Goal: Check status: Check status

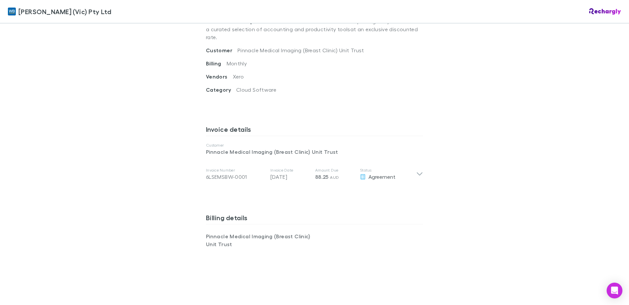
scroll to position [263, 0]
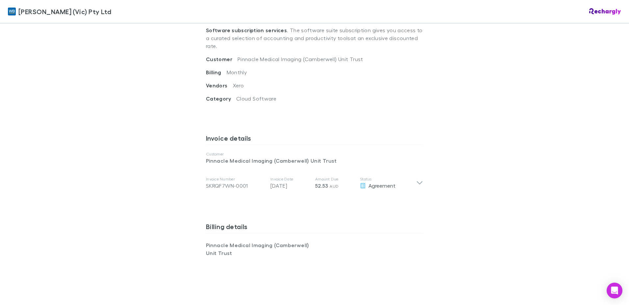
scroll to position [296, 0]
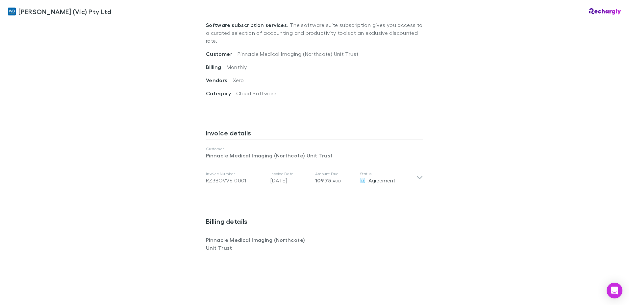
scroll to position [263, 0]
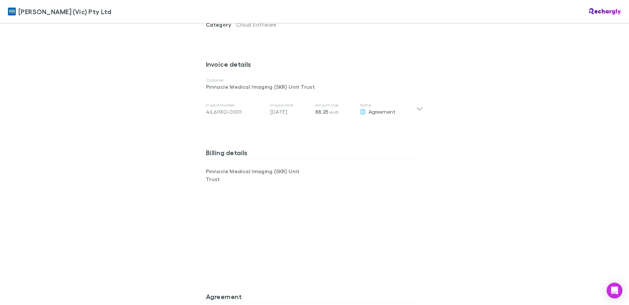
scroll to position [329, 0]
